Goal: Navigation & Orientation: Go to known website

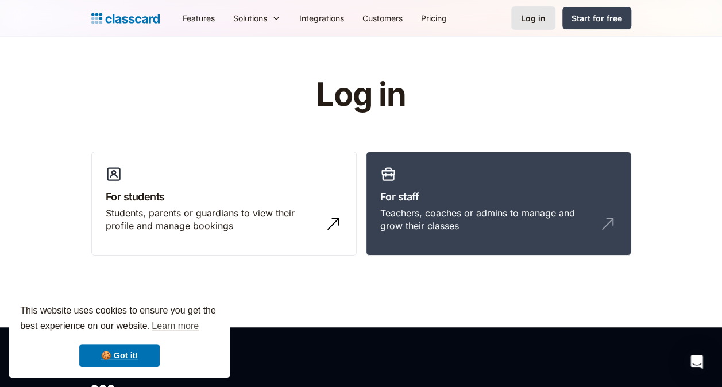
click at [541, 21] on div "Log in" at bounding box center [533, 18] width 25 height 12
click at [131, 214] on div "Students, parents or guardians to view their profile and manage bookings" at bounding box center [213, 220] width 214 height 26
